Goal: Information Seeking & Learning: Check status

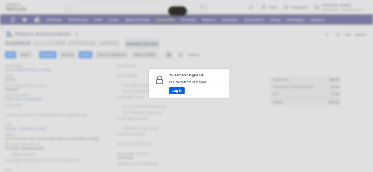
click at [180, 93] on button "Log In" at bounding box center [176, 90] width 15 height 7
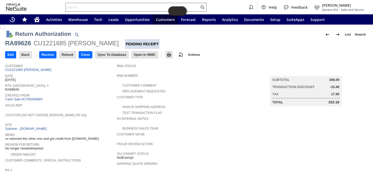
click at [102, 5] on input "text" at bounding box center [133, 7] width 134 height 6
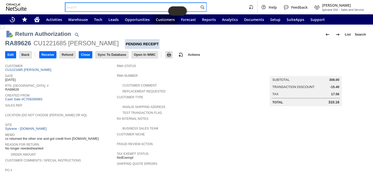
paste input "CU1205475"
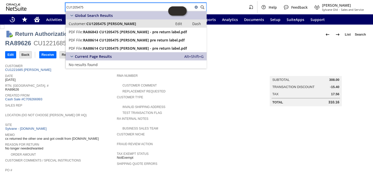
type input "CU1205475"
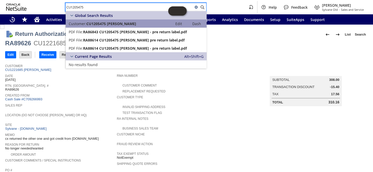
click at [106, 23] on span "CU1205475 Joseph Hunt" at bounding box center [111, 23] width 50 height 5
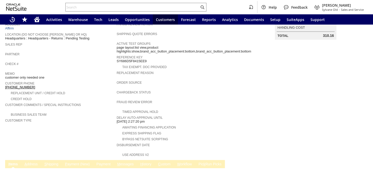
scroll to position [116, 0]
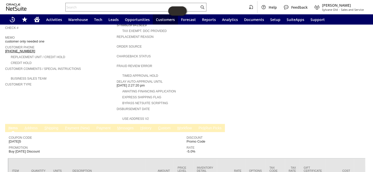
click at [73, 126] on link "P ayment (New)" at bounding box center [77, 128] width 27 height 5
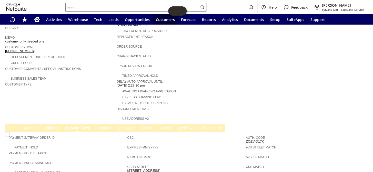
scroll to position [177, 0]
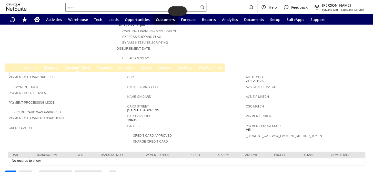
click at [105, 66] on link "Pa y ment" at bounding box center [103, 68] width 17 height 5
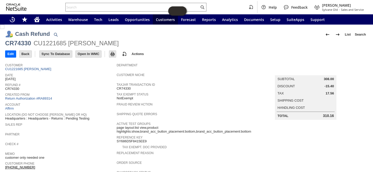
scroll to position [0, 0]
drag, startPoint x: 128, startPoint y: 45, endPoint x: 5, endPoint y: 41, distance: 123.1
click at [5, 41] on div "CR74330 CU1221685 Carolyn Krushinskie" at bounding box center [186, 43] width 363 height 9
copy div "CR74330 CU1221685 Carolyn Krushinskie"
drag, startPoint x: 320, startPoint y: 112, endPoint x: 331, endPoint y: 113, distance: 11.0
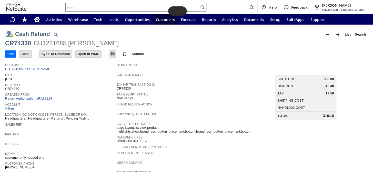
click at [331, 114] on div "Total 310.16" at bounding box center [305, 116] width 56 height 4
copy div "310.16"
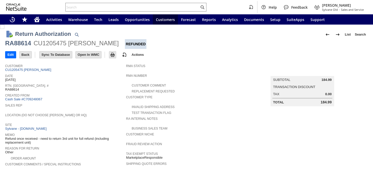
scroll to position [200, 0]
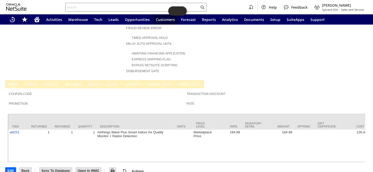
click at [108, 82] on span "C" at bounding box center [107, 84] width 3 height 4
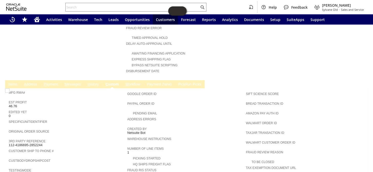
scroll to position [0, 0]
drag, startPoint x: 43, startPoint y: 131, endPoint x: 9, endPoint y: 133, distance: 33.9
click at [9, 138] on div "3rd Party Reference 112-4186695-2852244" at bounding box center [67, 142] width 116 height 9
copy span "112-4186695-2852244"
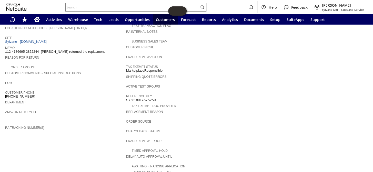
scroll to position [61, 0]
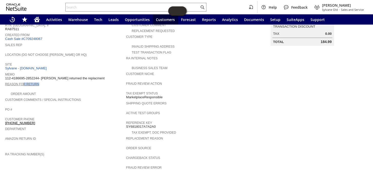
drag, startPoint x: 39, startPoint y: 77, endPoint x: 24, endPoint y: 79, distance: 15.3
click at [24, 81] on span "Reason For Return" at bounding box center [64, 83] width 118 height 5
drag, startPoint x: 39, startPoint y: 74, endPoint x: 5, endPoint y: 73, distance: 34.4
click at [5, 76] on span "112-4186695-2852244- [PERSON_NAME] returned the replacment" at bounding box center [55, 78] width 100 height 4
copy span "112-4186695-2852244-"
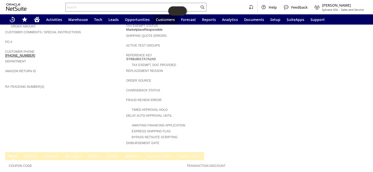
scroll to position [84, 0]
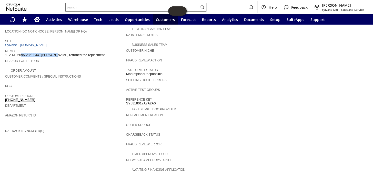
click at [116, 4] on input "text" at bounding box center [133, 7] width 134 height 6
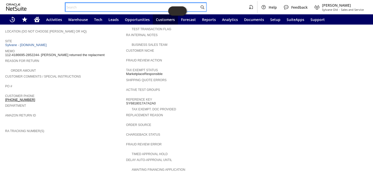
paste input "[PERSON_NAME]"
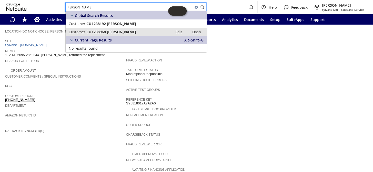
type input "Marvin Sheffler"
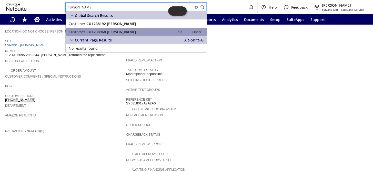
click at [120, 30] on span "CU1238968 Marvin Sheffler" at bounding box center [111, 31] width 50 height 5
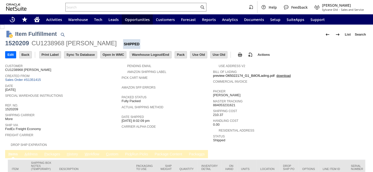
scroll to position [38, 0]
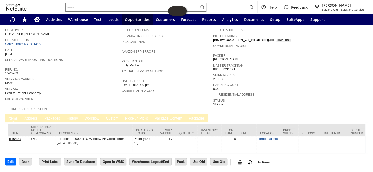
click at [55, 116] on link "P ackages" at bounding box center [52, 118] width 18 height 5
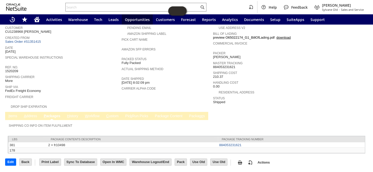
scroll to position [33, 0]
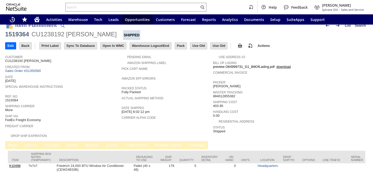
scroll to position [38, 0]
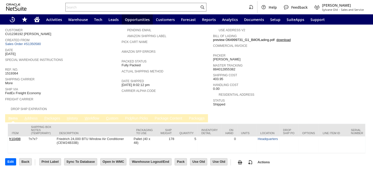
click at [58, 116] on link "P ackages" at bounding box center [52, 118] width 18 height 5
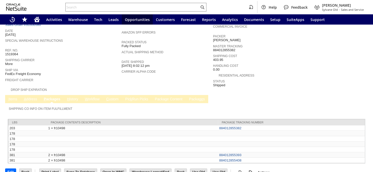
scroll to position [59, 0]
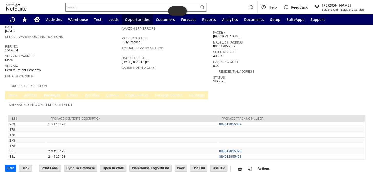
click at [13, 93] on link "I tems" at bounding box center [12, 95] width 11 height 5
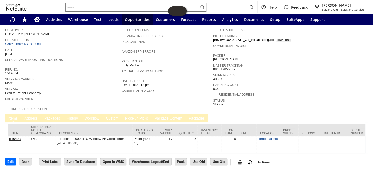
scroll to position [0, 0]
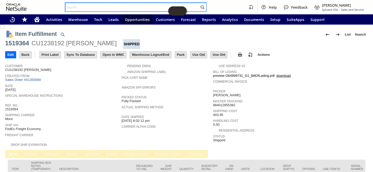
click at [91, 7] on input "text" at bounding box center [133, 7] width 134 height 6
paste input "CU1238192 [PERSON_NAME]"
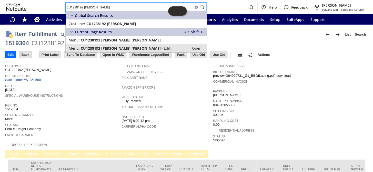
type input "CU1238192 [PERSON_NAME]"
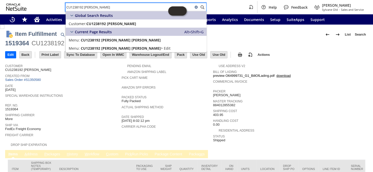
drag, startPoint x: 115, startPoint y: 7, endPoint x: 18, endPoint y: 4, distance: 96.7
click at [18, 4] on div "CU1238192 Marvin Sheffler Help Feedback Coby Miller Sylvane Old - Sales and Ser…" at bounding box center [186, 7] width 373 height 14
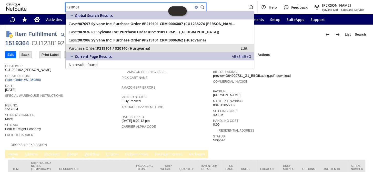
type input "P219101"
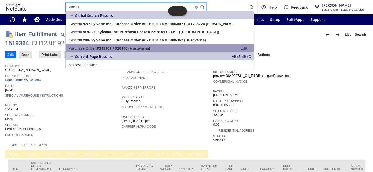
click at [97, 48] on span "P219101 / 920140 (Husqvarna)" at bounding box center [123, 48] width 53 height 5
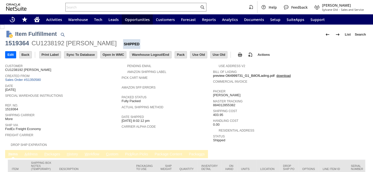
scroll to position [38, 0]
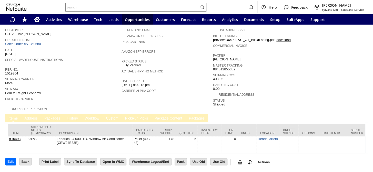
click at [56, 116] on link "P ackages" at bounding box center [52, 118] width 18 height 5
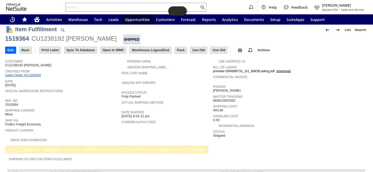
scroll to position [0, 0]
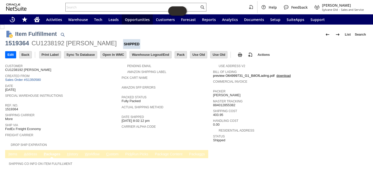
drag, startPoint x: 50, startPoint y: 69, endPoint x: 6, endPoint y: 70, distance: 44.1
click at [6, 70] on div "Customer CU1238192 Marvin Sheffler" at bounding box center [62, 67] width 114 height 9
copy span "CU1238192 [PERSON_NAME]"
click at [36, 79] on link "Sales Order #S1350580" at bounding box center [23, 80] width 37 height 4
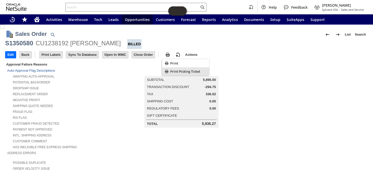
click at [175, 71] on span "Print Picking Ticket" at bounding box center [188, 71] width 37 height 5
click at [170, 61] on div "Print" at bounding box center [185, 63] width 47 height 8
click at [174, 63] on span "Print" at bounding box center [188, 63] width 37 height 5
click at [171, 72] on span "Print Picking Ticket" at bounding box center [188, 71] width 37 height 5
click at [101, 8] on input "text" at bounding box center [133, 7] width 134 height 6
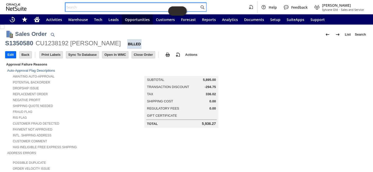
paste input "[EMAIL_ADDRESS][DOMAIN_NAME]"
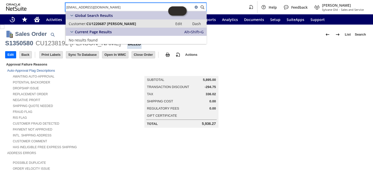
type input "[EMAIL_ADDRESS][DOMAIN_NAME]"
click at [113, 22] on span "CU1220687 [PERSON_NAME]" at bounding box center [111, 23] width 50 height 5
